Goal: Task Accomplishment & Management: Use online tool/utility

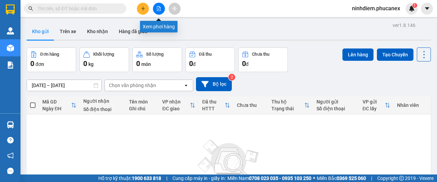
click at [157, 9] on icon "file-add" at bounding box center [158, 8] width 5 height 5
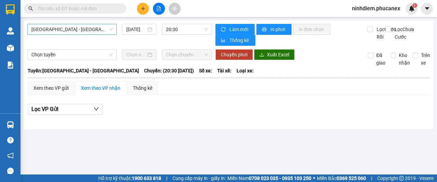
drag, startPoint x: 83, startPoint y: 29, endPoint x: 86, endPoint y: 30, distance: 3.5
click at [83, 29] on span "[GEOGRAPHIC_DATA] - [GEOGRAPHIC_DATA]" at bounding box center [71, 29] width 81 height 10
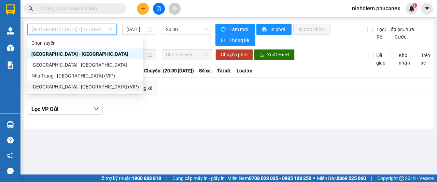
click at [58, 86] on div "[GEOGRAPHIC_DATA] - [GEOGRAPHIC_DATA] (VIP)" at bounding box center [84, 87] width 107 height 8
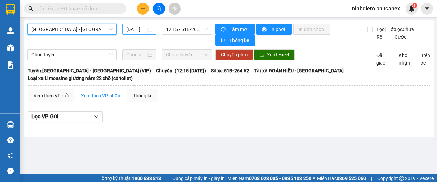
click at [135, 28] on input "[DATE]" at bounding box center [136, 30] width 20 height 8
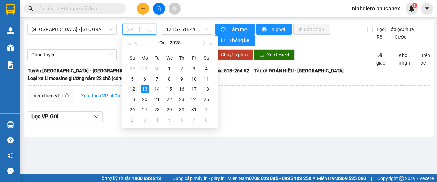
click at [131, 89] on div "12" at bounding box center [132, 89] width 8 height 8
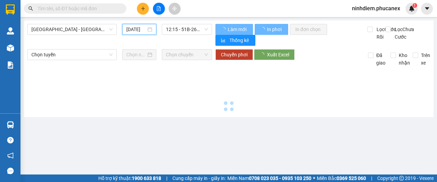
type input "[DATE]"
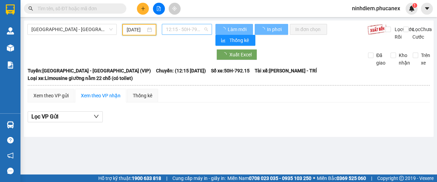
click at [184, 28] on span "12:15 - 50H-792.15" at bounding box center [187, 29] width 42 height 10
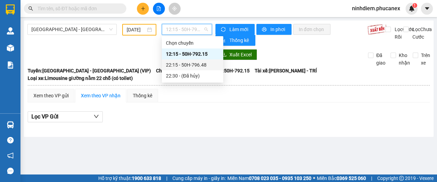
click at [192, 65] on div "22:15 - 50H-796.48" at bounding box center [192, 65] width 53 height 8
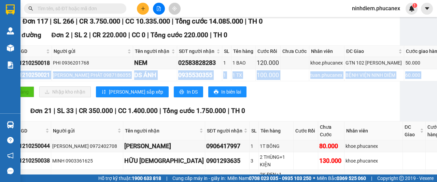
scroll to position [102, 77]
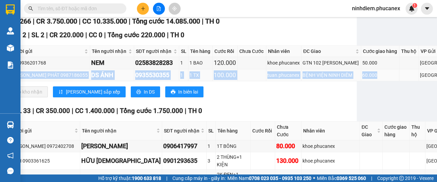
drag, startPoint x: 45, startPoint y: 76, endPoint x: 355, endPoint y: 79, distance: 310.5
click at [355, 79] on tr "Q11210250021 [PERSON_NAME] PHÁT 0987186055 DS ÁNH 0935530355 1 1 TX 100.000 tua…" at bounding box center [220, 75] width 538 height 12
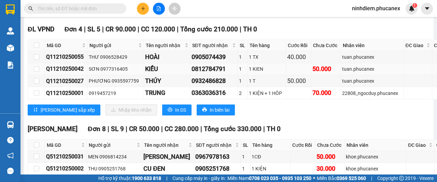
scroll to position [478, 0]
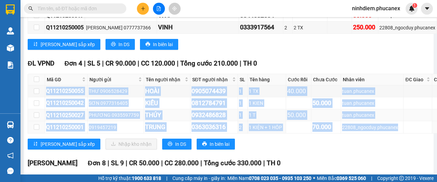
drag, startPoint x: 47, startPoint y: 89, endPoint x: 401, endPoint y: 117, distance: 355.7
click at [388, 123] on tbody "Q11210250055 THƯ 0906528429 HOÀI 0905074439 1 1 TX 40.000 tuan.phucanex ĐL Quận…" at bounding box center [297, 109] width 538 height 48
copy tbody "Q11210250055 THƯ 0906528429 HOÀI 0905074439 1 1 TX 40.000 tuan.phucanex ĐL Quận…"
